Goal: Information Seeking & Learning: Check status

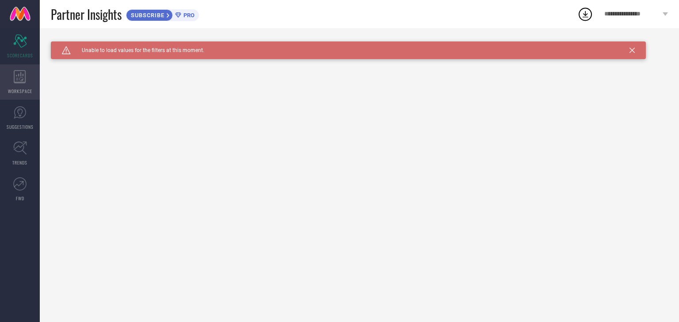
click at [17, 85] on div "WORKSPACE" at bounding box center [20, 81] width 40 height 35
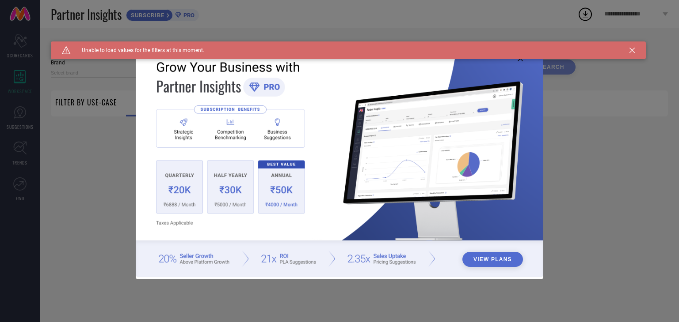
type input "1 STOP FASHION"
type input "All"
click at [634, 51] on icon at bounding box center [631, 50] width 5 height 5
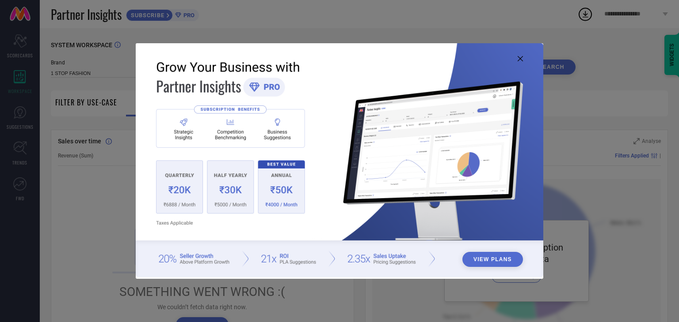
click at [520, 60] on icon at bounding box center [519, 58] width 5 height 5
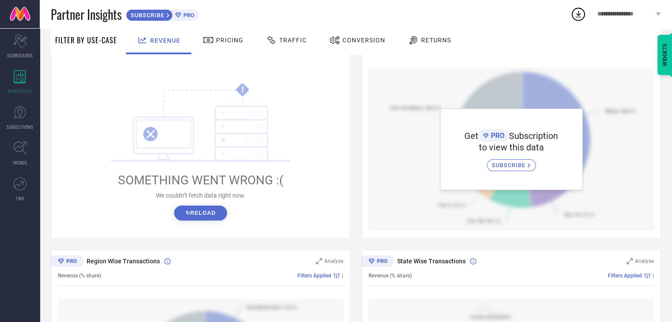
scroll to position [118, 0]
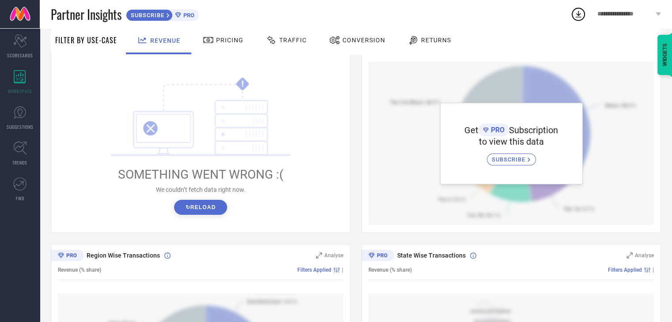
click at [509, 166] on div "SUBSCRIBE" at bounding box center [511, 160] width 49 height 12
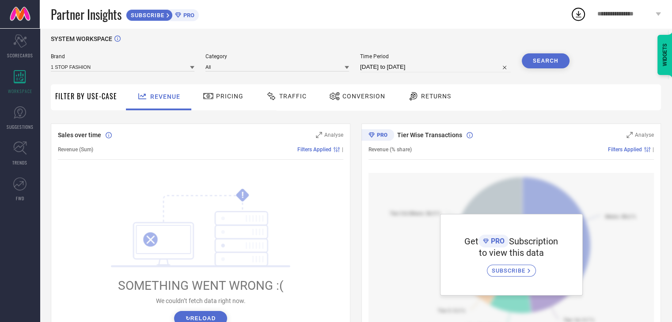
scroll to position [0, 0]
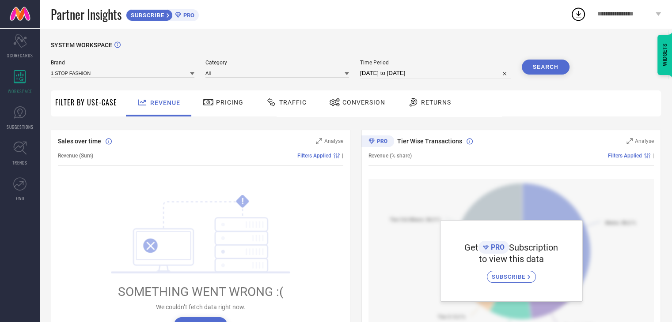
click at [157, 18] on span "SUBSCRIBE" at bounding box center [146, 15] width 40 height 7
click at [30, 43] on div "Scorecard SCORECARDS" at bounding box center [20, 46] width 40 height 35
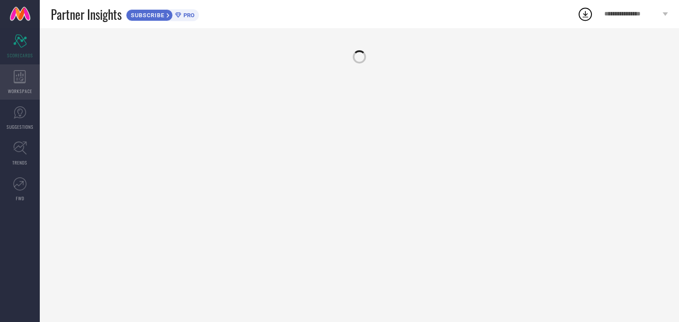
click at [21, 71] on icon at bounding box center [20, 76] width 12 height 13
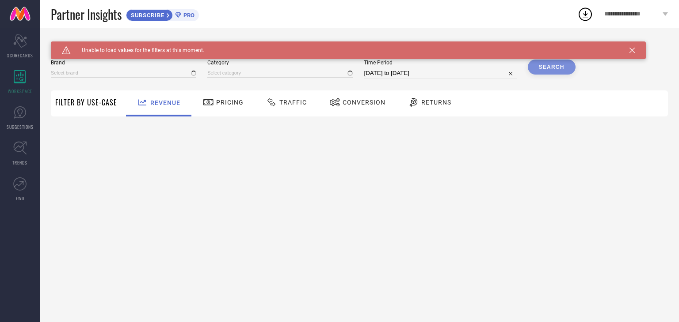
type input "1 STOP FASHION"
type input "All"
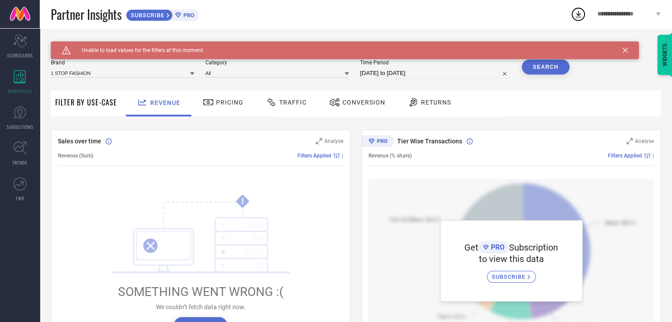
click at [626, 48] on icon at bounding box center [624, 50] width 5 height 5
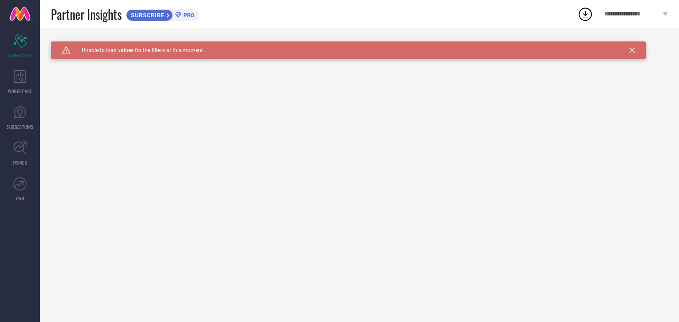
click at [633, 54] on div "Caution Created with Sketch. Unable to load values for the filters at this mome…" at bounding box center [348, 51] width 595 height 18
click at [636, 50] on div "Caution Created with Sketch. Unable to load values for the filters at this mome…" at bounding box center [348, 51] width 595 height 18
click at [631, 51] on icon at bounding box center [631, 50] width 5 height 5
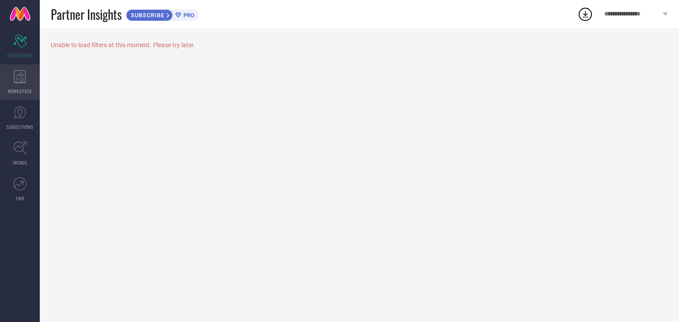
click at [11, 83] on div "WORKSPACE" at bounding box center [20, 81] width 40 height 35
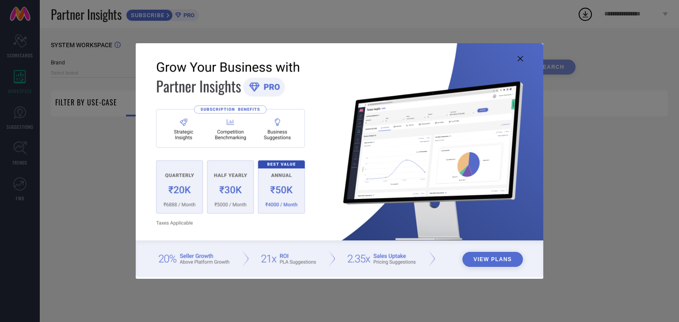
type input "1 STOP FASHION"
type input "All"
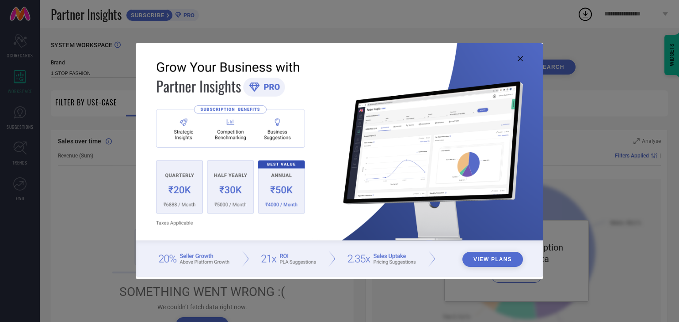
click at [191, 190] on img at bounding box center [339, 160] width 407 height 234
click at [224, 186] on img at bounding box center [339, 160] width 407 height 234
click at [282, 193] on img at bounding box center [339, 160] width 407 height 234
